Goal: Information Seeking & Learning: Learn about a topic

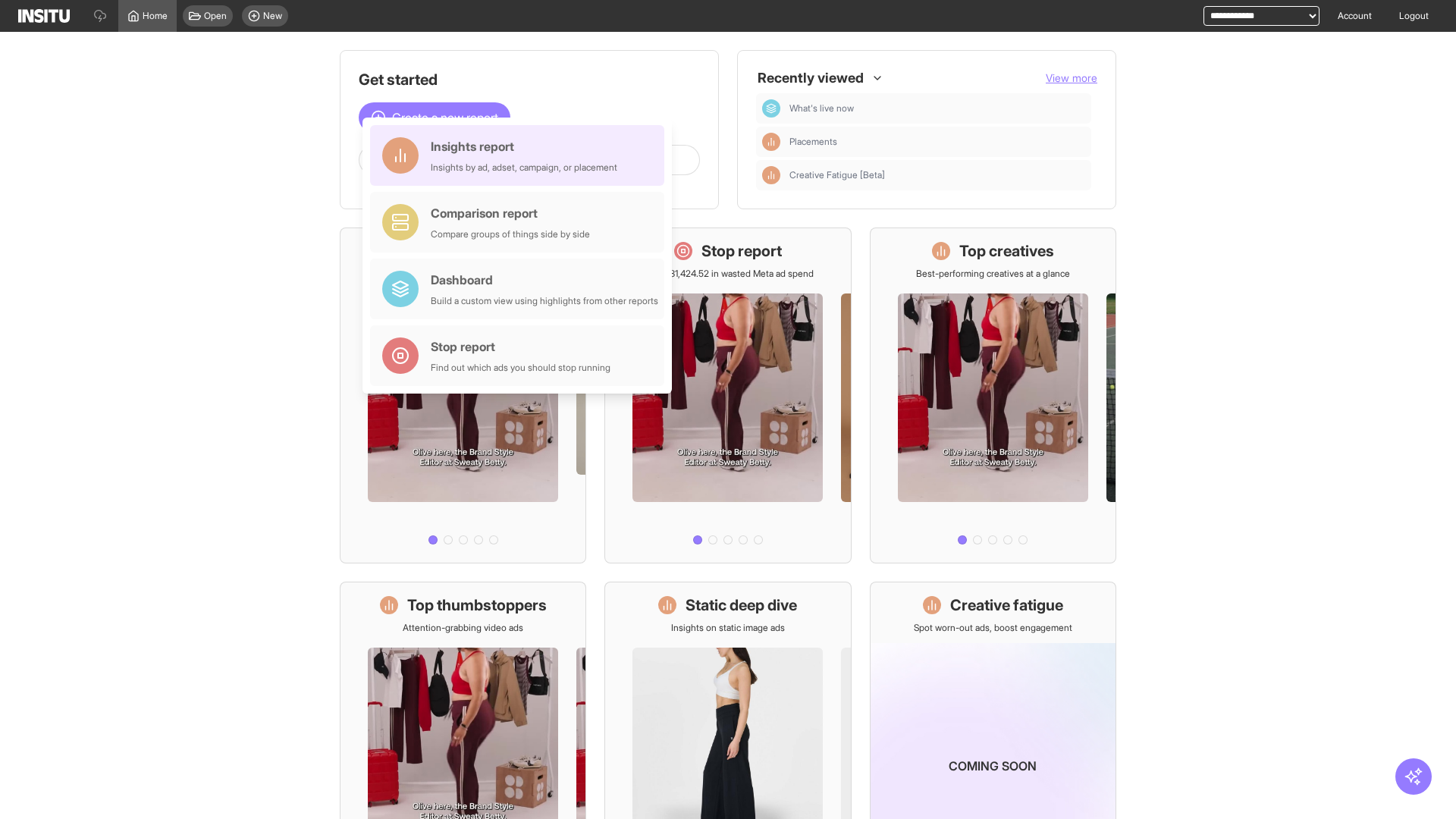
click at [521, 155] on div "Insights report Insights by ad, adset, campaign, or placement" at bounding box center [524, 155] width 187 height 36
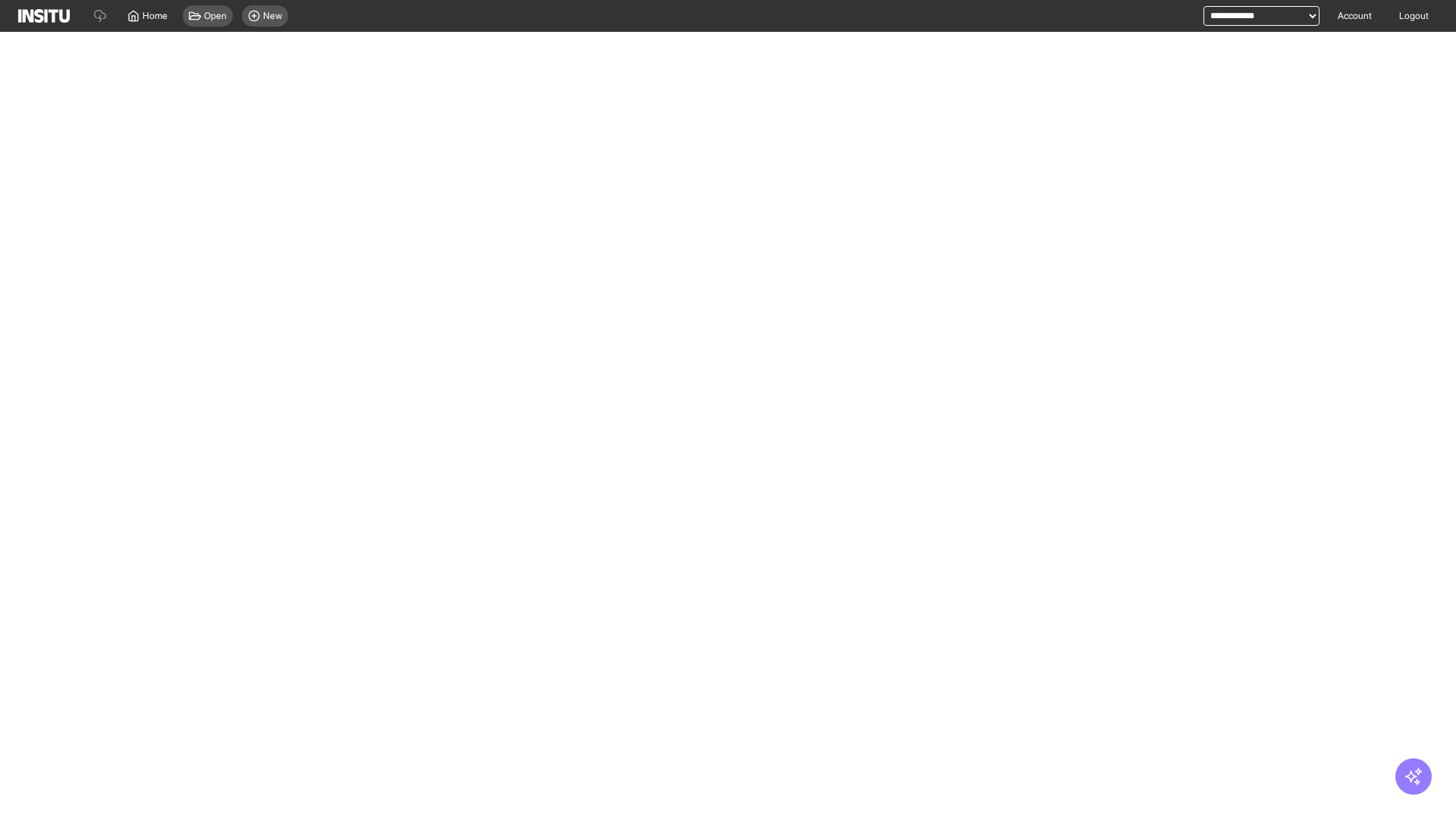
select select "**"
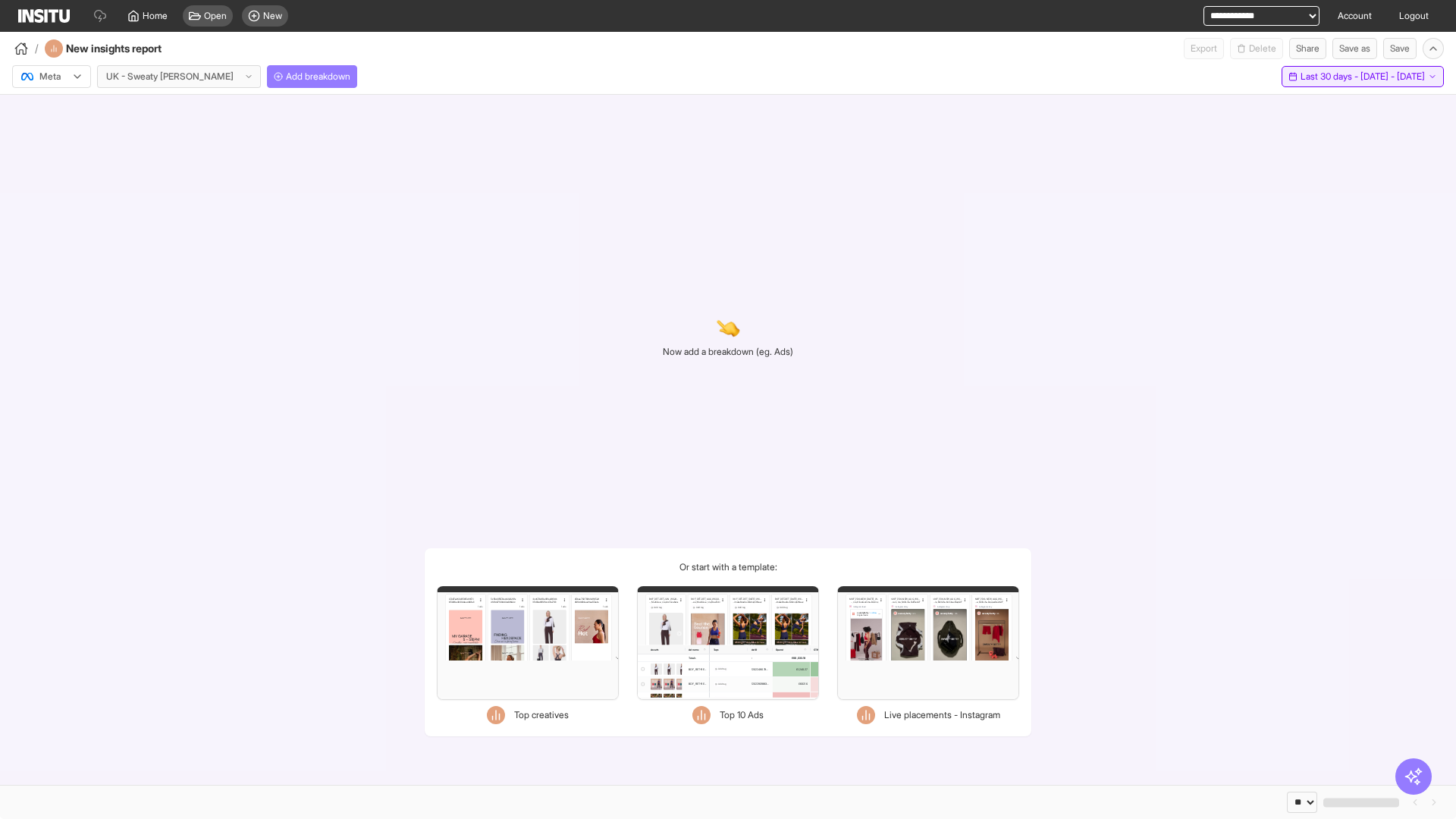
click at [1332, 76] on span "Last 30 days - [DATE] - [DATE]" at bounding box center [1363, 76] width 124 height 12
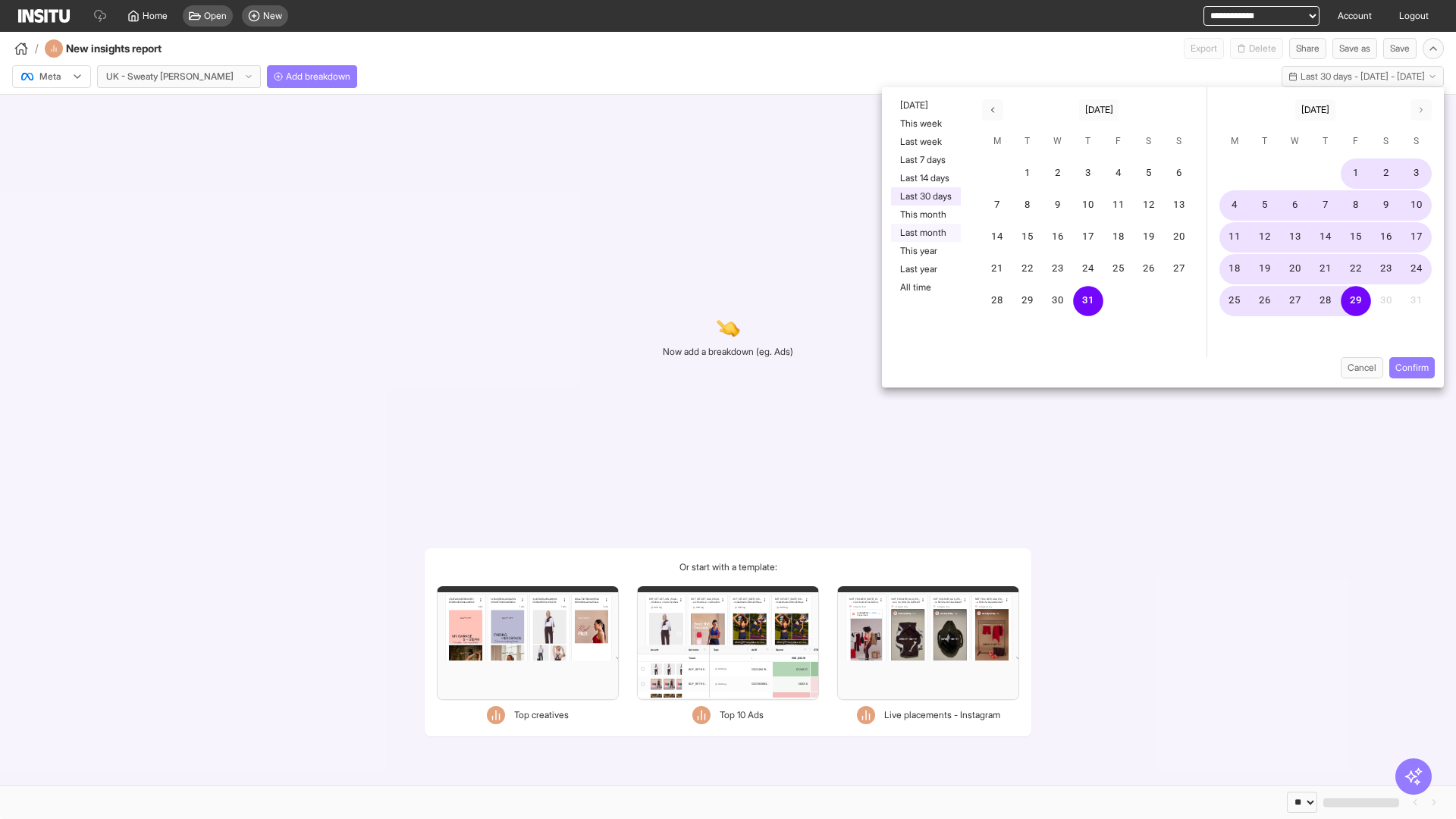
click at [925, 233] on button "Last month" at bounding box center [926, 233] width 70 height 18
